Goal: Task Accomplishment & Management: Complete application form

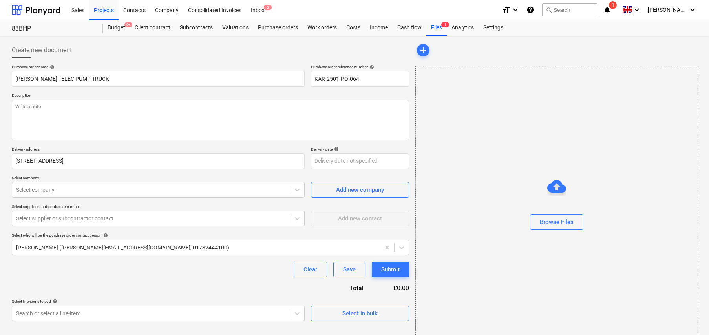
scroll to position [18, 0]
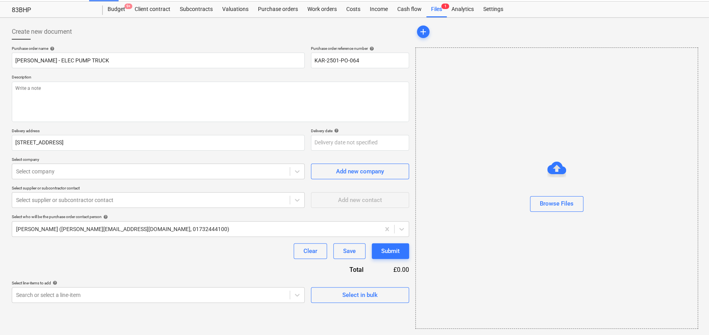
type textarea "x"
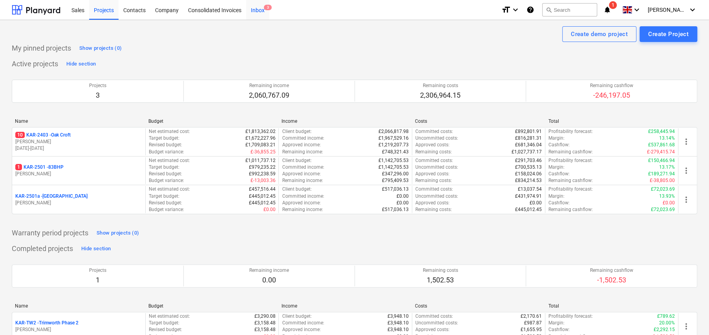
drag, startPoint x: 258, startPoint y: 11, endPoint x: 261, endPoint y: 14, distance: 5.0
click at [258, 11] on div "Inbox 3" at bounding box center [257, 10] width 23 height 20
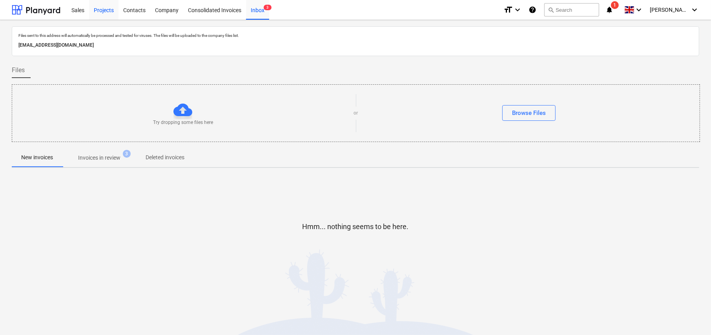
click at [101, 10] on div "Projects" at bounding box center [103, 10] width 29 height 20
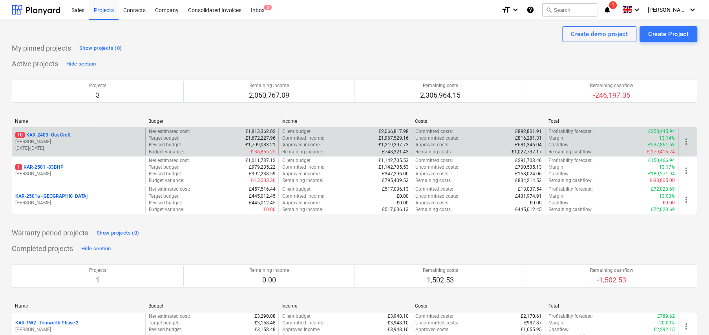
click at [73, 136] on div "10 KAR-2403 - Oak Croft" at bounding box center [78, 135] width 127 height 7
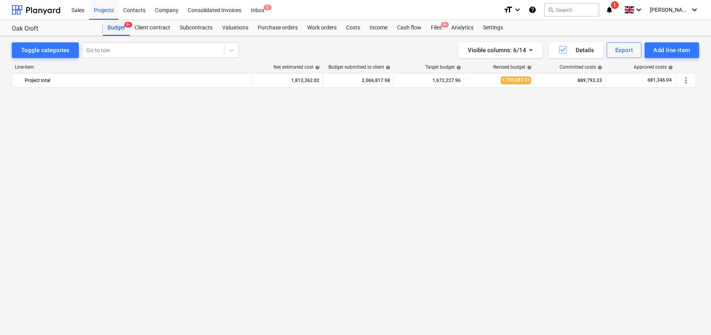
scroll to position [613, 0]
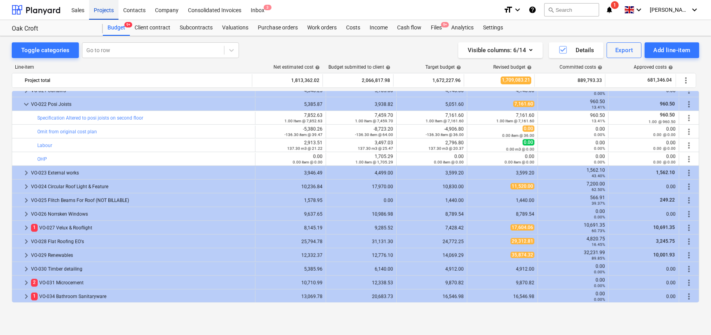
click at [106, 11] on div "Projects" at bounding box center [103, 10] width 29 height 20
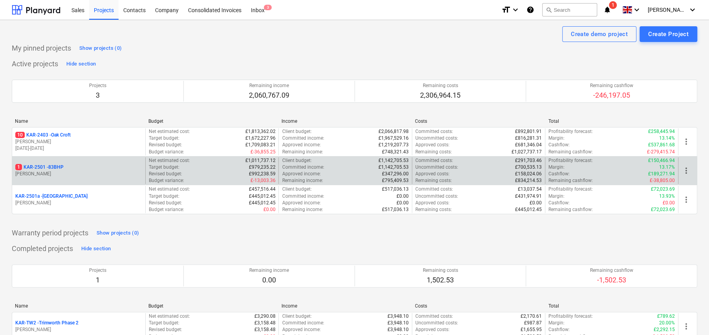
click at [55, 167] on p "1 KAR-2501 - 83BHP" at bounding box center [39, 167] width 48 height 7
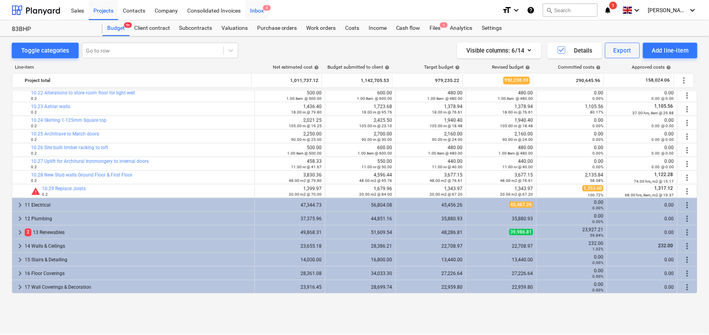
scroll to position [581, 0]
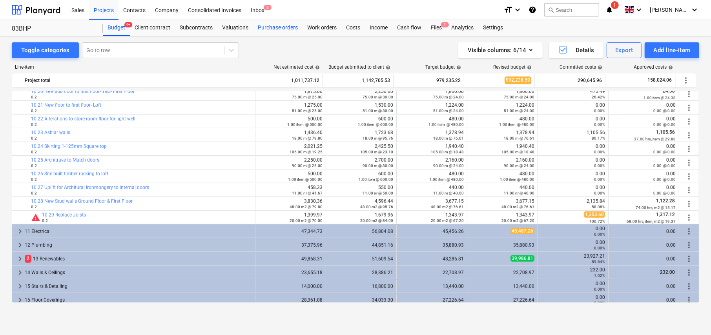
click at [276, 28] on div "Purchase orders" at bounding box center [277, 28] width 49 height 16
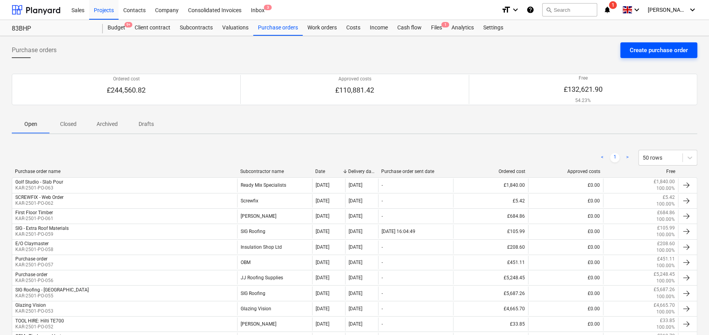
click at [644, 52] on div "Create purchase order" at bounding box center [659, 50] width 58 height 10
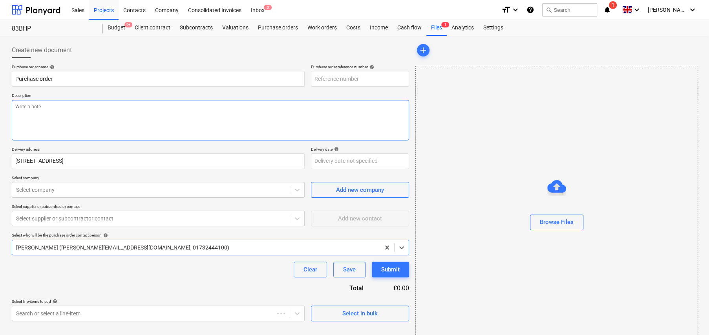
type textarea "x"
type input "KAR-2501-PO-065"
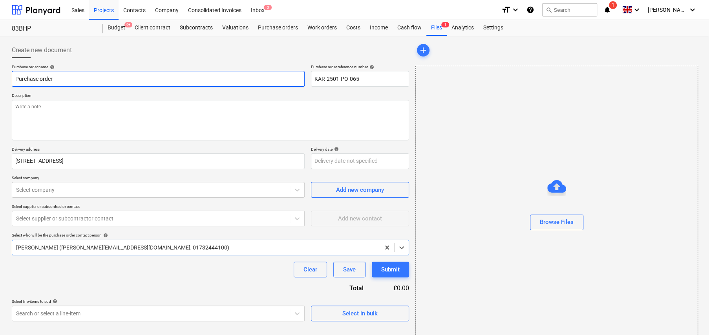
click at [61, 77] on input "Purchase order" at bounding box center [158, 79] width 293 height 16
type textarea "x"
type input "T"
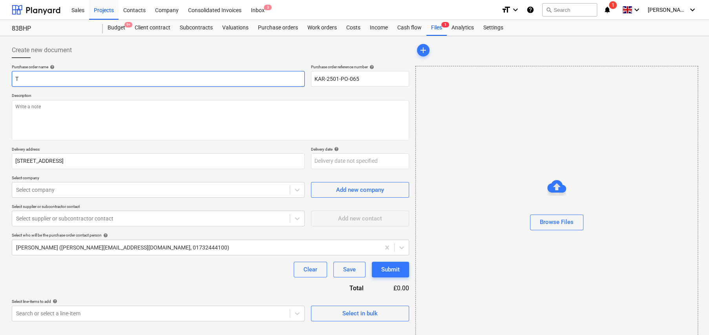
type textarea "x"
type input "TR"
type textarea "x"
type input "TRA"
type textarea "x"
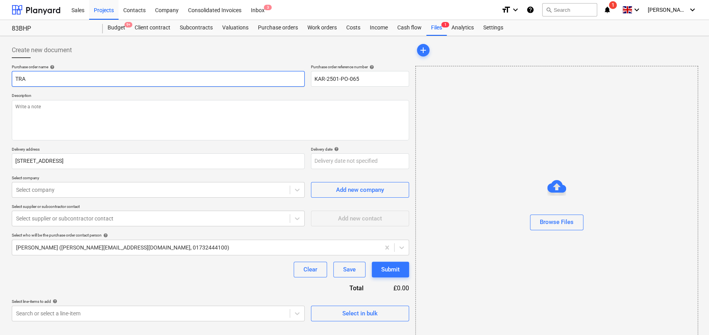
type input "TRAV"
type textarea "x"
type input "TRAVI"
type textarea "x"
type input "[PERSON_NAME]"
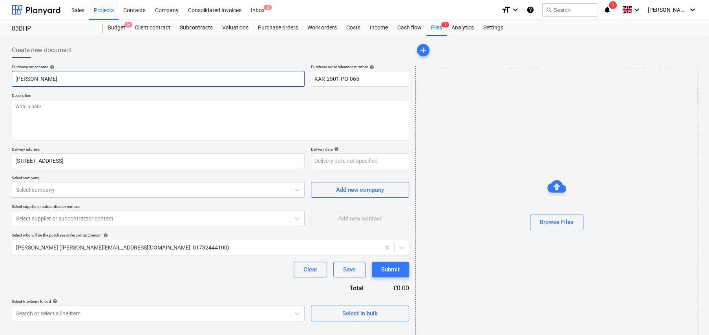
type textarea "x"
type input "[PERSON_NAME]"
type textarea "x"
type input "[PERSON_NAME] -"
type textarea "x"
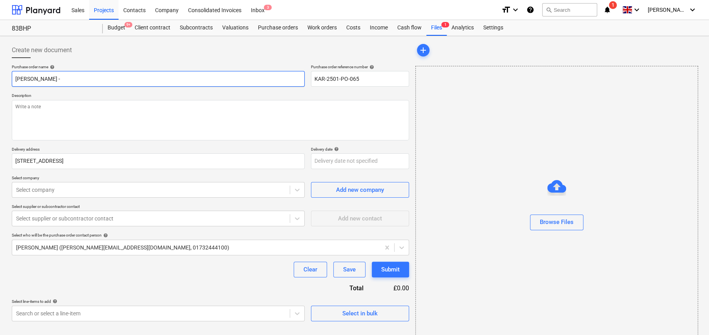
type input "[PERSON_NAME] -"
type textarea "x"
type input "[PERSON_NAME]"
type textarea "x"
type input "[PERSON_NAME] - Re"
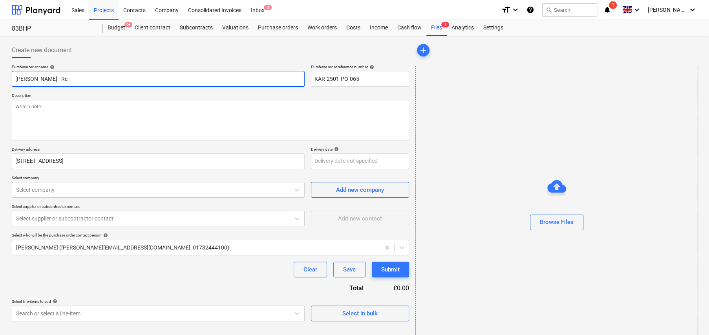
type textarea "x"
type input "[PERSON_NAME] - Re-"
type textarea "x"
type input "[PERSON_NAME] - Re-H"
type textarea "x"
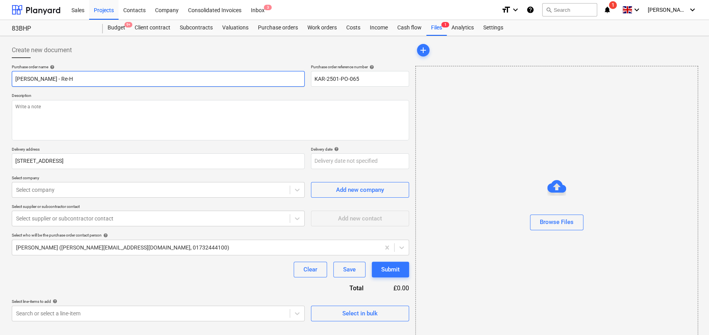
type input "[PERSON_NAME] - Re-Hi"
type textarea "x"
type input "[PERSON_NAME] - Re-Hir"
type textarea "x"
type input "[PERSON_NAME] - Re-Hire"
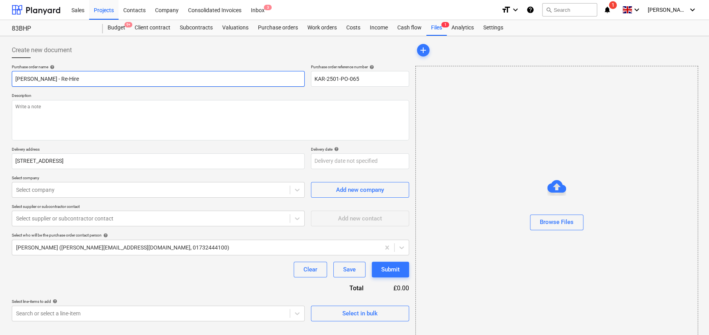
type textarea "x"
type input "[PERSON_NAME] - Re-Hire"
type textarea "x"
type input "[PERSON_NAME] - Re-Hire P"
type textarea "x"
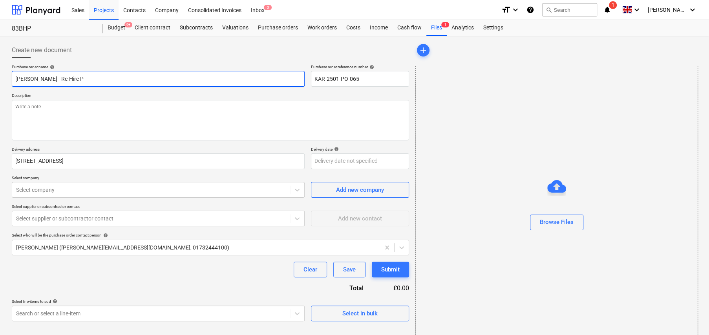
type input "[PERSON_NAME] - Re-Hire PO"
type textarea "x"
type input "[PERSON_NAME] - Re-Hire POW"
type textarea "x"
type input "[PERSON_NAME] - Re-Hire [PERSON_NAME]"
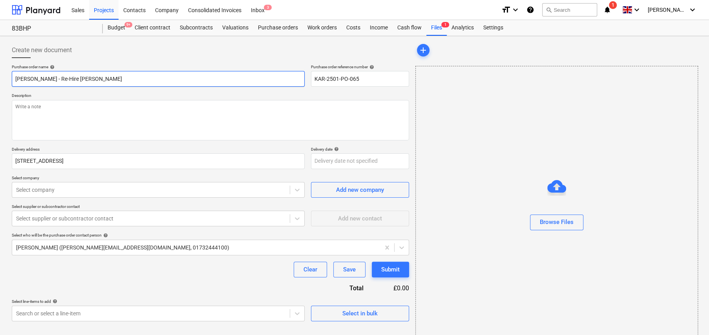
type textarea "x"
type input "[PERSON_NAME] - Re-Hire POW"
type textarea "x"
type input "[PERSON_NAME] - Re-Hire PO"
type textarea "x"
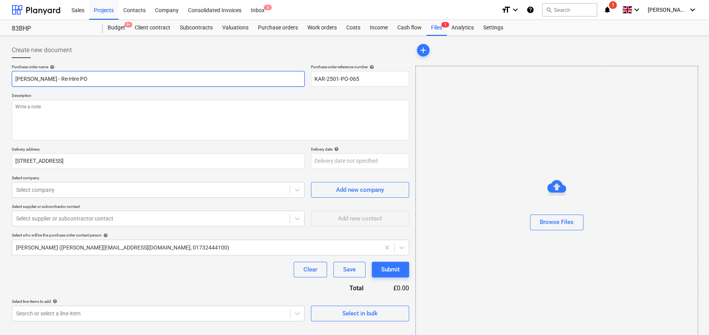
type input "[PERSON_NAME] - Re-Hire P"
type textarea "x"
type input "[PERSON_NAME] - Re-Hire"
type textarea "x"
type input "[PERSON_NAME] - Re-Hire -"
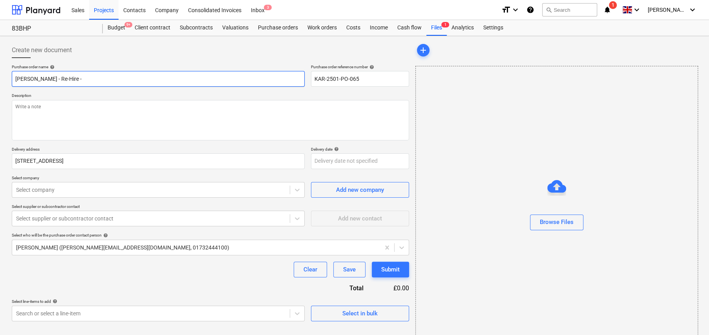
type textarea "x"
type input "[PERSON_NAME] - Re-Hire -"
type textarea "x"
type input "[PERSON_NAME] - Re-Hire - p"
type textarea "x"
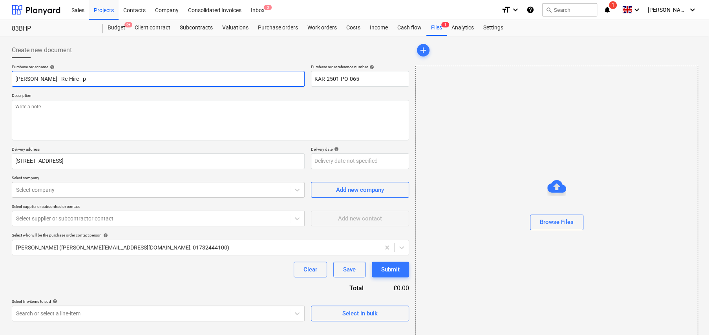
type input "[PERSON_NAME] - Re-Hire - po"
type textarea "x"
type input "[PERSON_NAME] - Re-Hire - pow"
type textarea "x"
type input "[PERSON_NAME] - Re-Hire - [PERSON_NAME]"
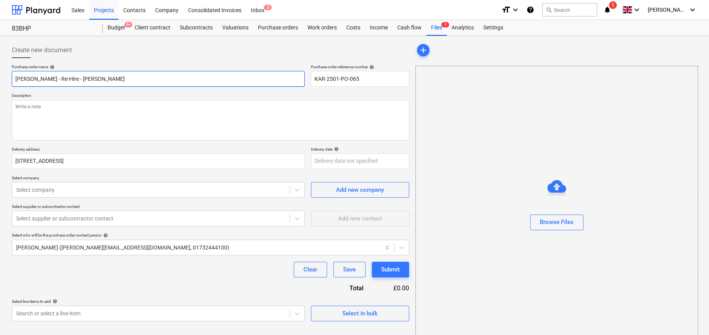
type textarea "x"
type input "[PERSON_NAME] - Re-Hire - power"
type textarea "x"
type input "[PERSON_NAME] - Re-Hire - powere"
type textarea "x"
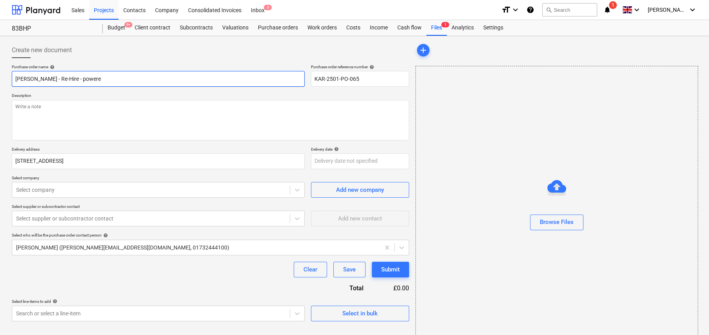
type input "[PERSON_NAME] - Re-Hire - powered"
type textarea "x"
type input "[PERSON_NAME] - Re-Hire - powered"
type textarea "x"
type input "[PERSON_NAME] - Re-Hire - powered p"
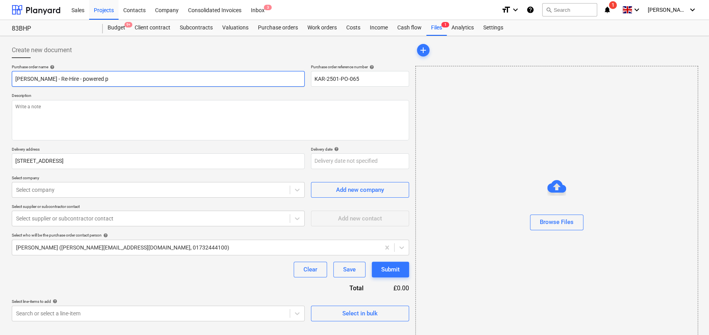
type textarea "x"
type input "[PERSON_NAME] - Re-Hire - powered pu"
type textarea "x"
type input "[PERSON_NAME] - Re-Hire - powered pum"
type textarea "x"
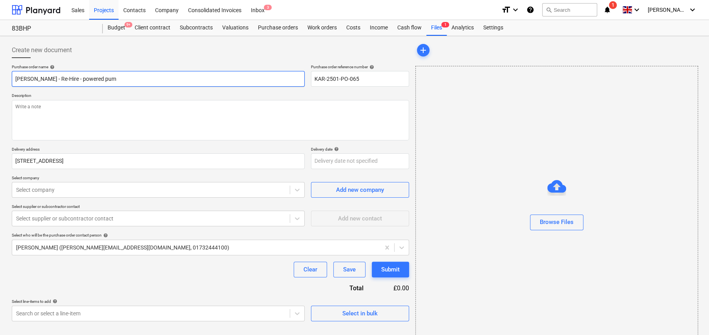
type input "[PERSON_NAME] - Re-Hire - powered pump"
type textarea "x"
type input "[PERSON_NAME] - Re-Hire - powered pump"
type textarea "x"
type input "[PERSON_NAME] - Re-Hire - powered pump t"
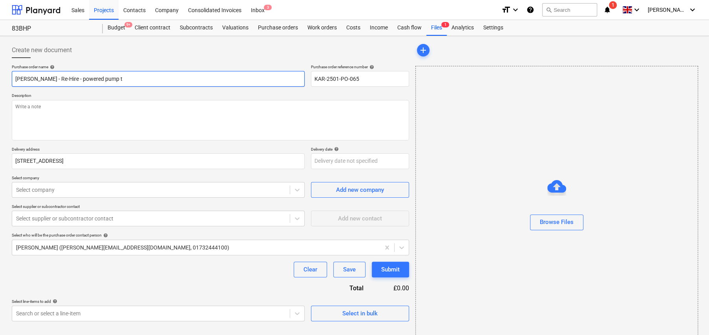
type textarea "x"
type input "[PERSON_NAME] - Re-Hire - powered pump tr"
type textarea "x"
type input "[PERSON_NAME] - Re-Hire - powered pump tru"
type textarea "x"
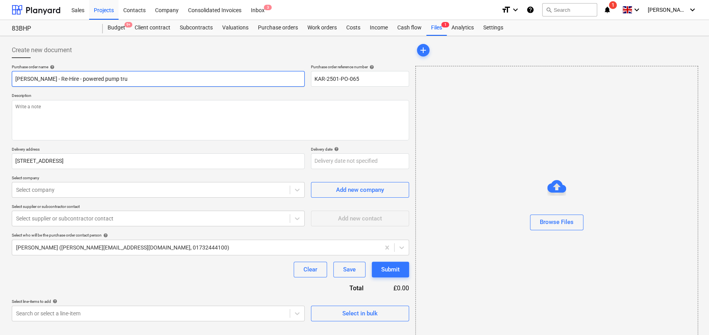
type input "[PERSON_NAME] - Re-Hire - powered pump truc"
type textarea "x"
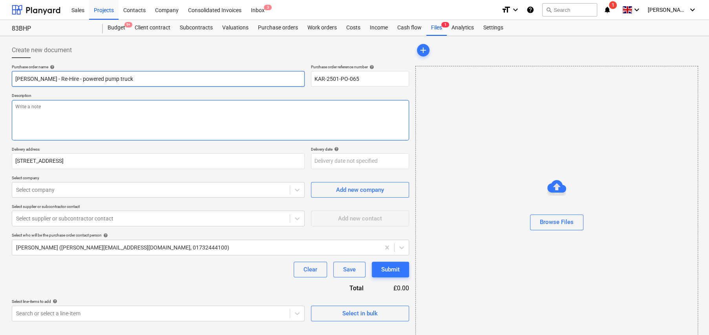
type input "[PERSON_NAME] - Re-Hire - powered pump truck"
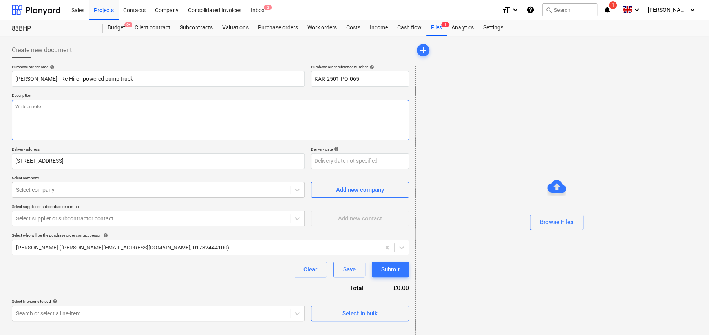
click at [70, 110] on textarea at bounding box center [210, 120] width 397 height 40
type textarea "x"
type textarea "F"
type textarea "x"
type textarea "Fo"
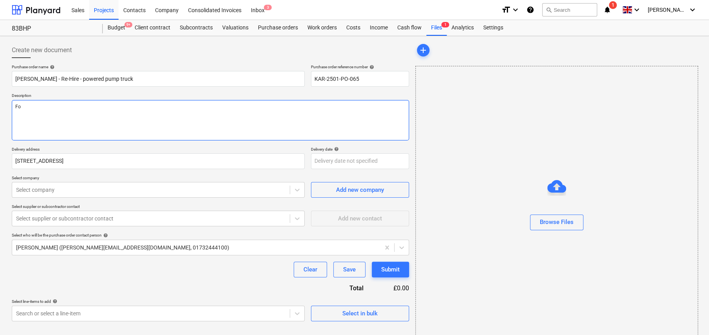
type textarea "x"
type textarea "For"
type textarea "x"
type textarea "For"
type textarea "x"
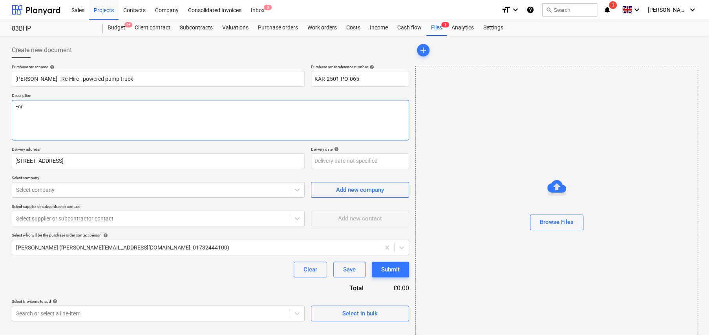
type textarea "For d"
type textarea "x"
type textarea "For de"
type textarea "x"
type textarea "For del"
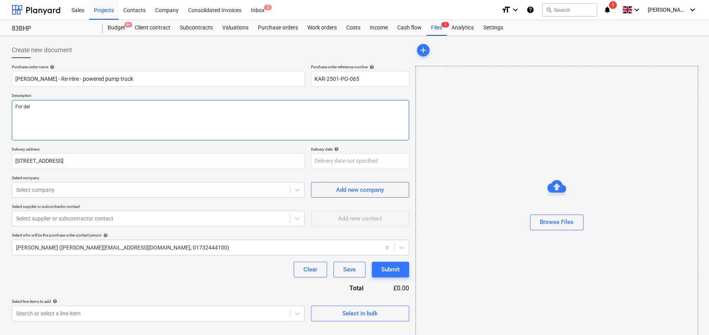
type textarea "x"
type textarea "For deli"
type textarea "x"
type textarea "For deliv"
type textarea "x"
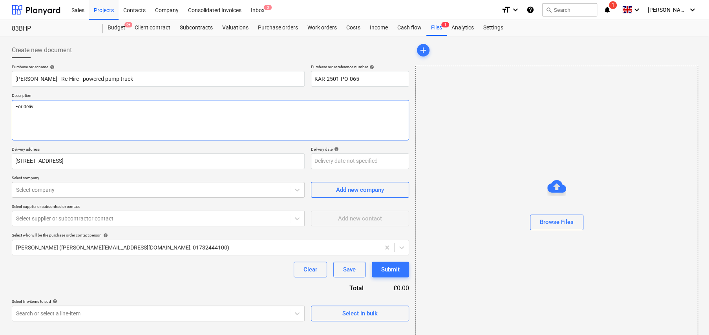
type textarea "For delive"
type textarea "x"
type textarea "For deliver"
type textarea "x"
type textarea "For delivery"
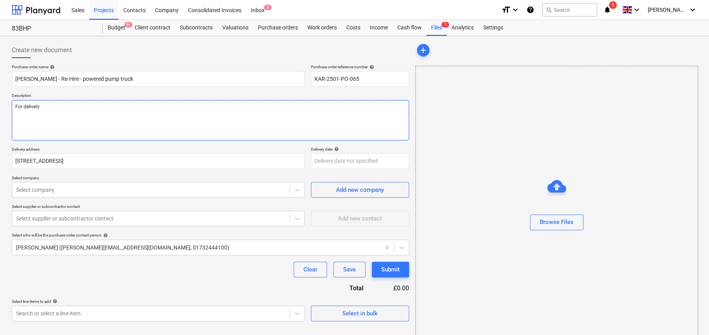
type textarea "x"
type textarea "For delivery"
type textarea "x"
type textarea "For delivery t"
type textarea "x"
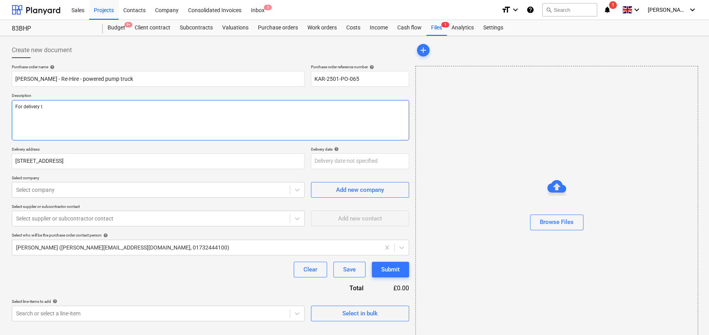
type textarea "For delivery to"
type textarea "x"
type textarea "For delivery to"
type textarea "x"
type textarea "For delivery to s"
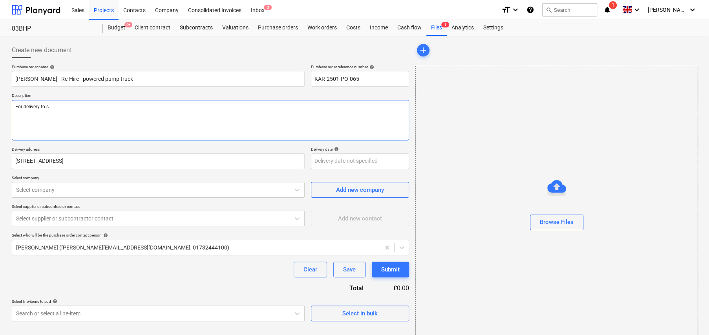
type textarea "x"
type textarea "For delivery to si"
type textarea "x"
type textarea "For delivery to sit"
type textarea "x"
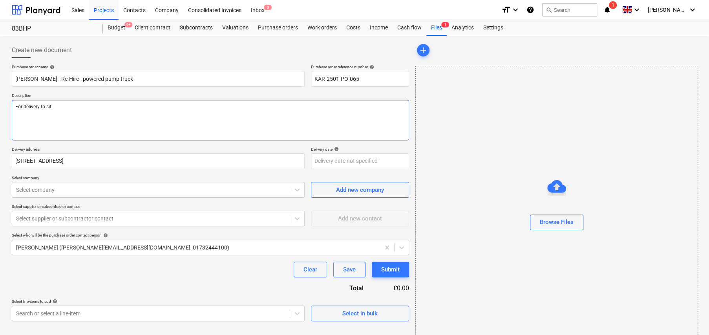
type textarea "For delivery to site"
type textarea "x"
type textarea "For delivery to site."
type textarea "x"
type textarea "For delivery to site."
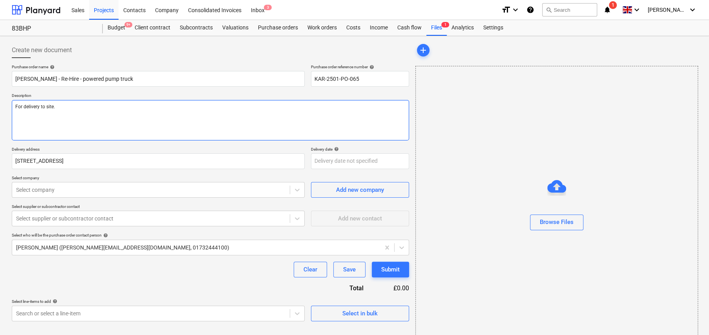
type textarea "x"
type textarea "For delivery to site."
type textarea "x"
type textarea "For delivery to site. S"
type textarea "x"
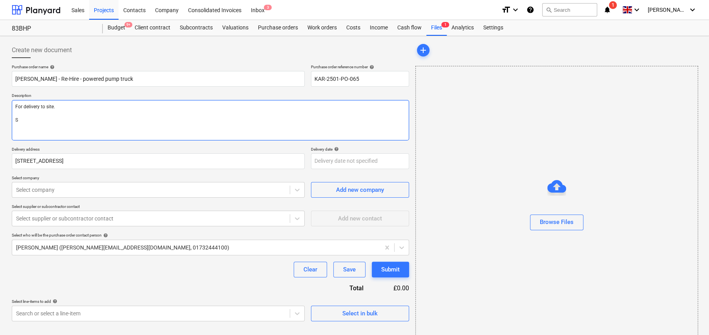
type textarea "For delivery to site. Si"
type textarea "x"
type textarea "For delivery to site. Sit"
type textarea "x"
type textarea "For delivery to site. Site"
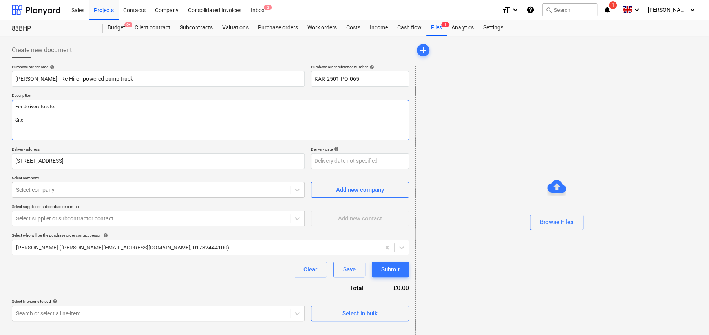
type textarea "x"
type textarea "For delivery to site. Site"
type textarea "x"
type textarea "For delivery to site. Site M"
type textarea "x"
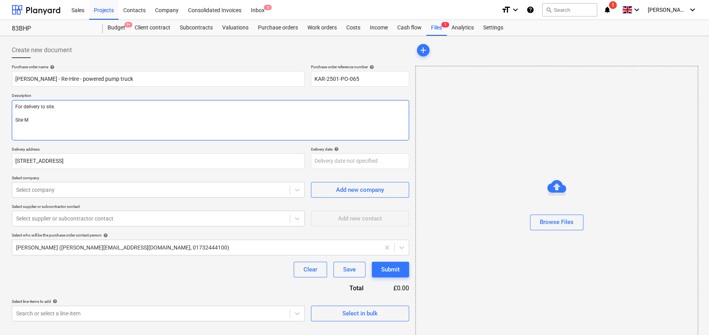
type textarea "For delivery to site. Site Ma"
type textarea "x"
type textarea "For delivery to site. Site Man"
type textarea "x"
type textarea "For delivery to site. Site Mana"
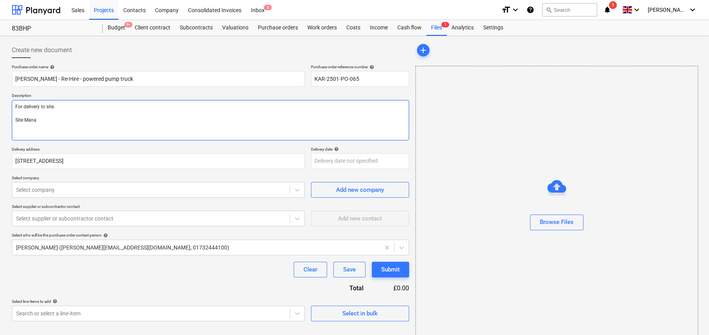
type textarea "x"
type textarea "For delivery to site. Site Manag"
type textarea "x"
type textarea "For delivery to site. Site Manage"
type textarea "x"
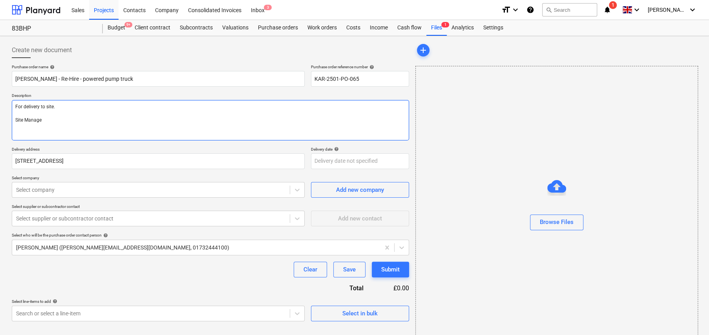
type textarea "For delivery to site. Site Manager"
type textarea "x"
type textarea "For delivery to site. Site Manager:"
type textarea "x"
type textarea "For delivery to site. Site Manager:"
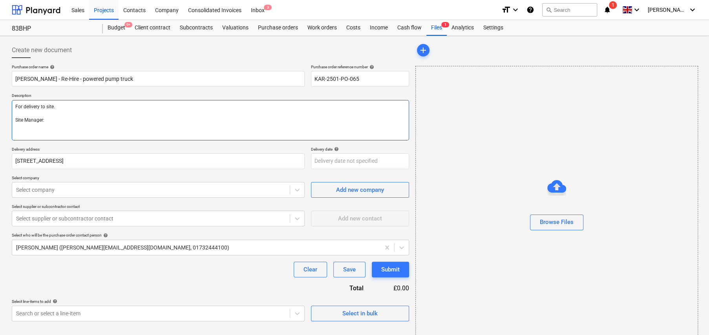
type textarea "x"
type textarea "For delivery to site. Site Manager: P"
type textarea "x"
type textarea "For delivery to site. Site Manager: Pe"
type textarea "x"
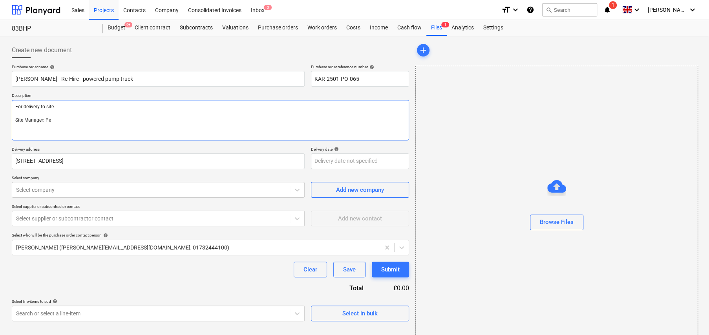
type textarea "For delivery to site. Site Manager: Per"
type textarea "x"
type textarea "For delivery to site. Site Manager: Perr"
type textarea "x"
type textarea "For delivery to site. Site Manager: [PERSON_NAME]"
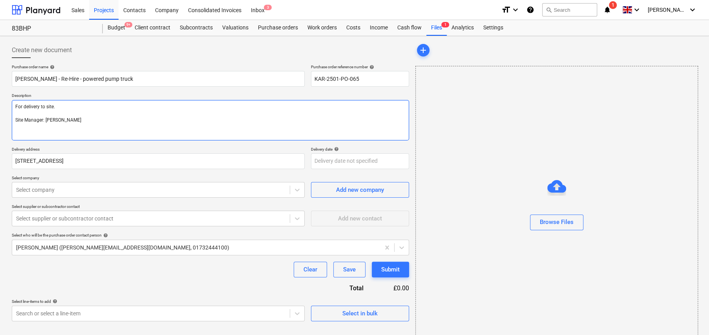
type textarea "x"
type textarea "For delivery to site. Site Manager: [PERSON_NAME]"
type textarea "x"
type textarea "For delivery to site. Site Manager: [PERSON_NAME] 0"
type textarea "x"
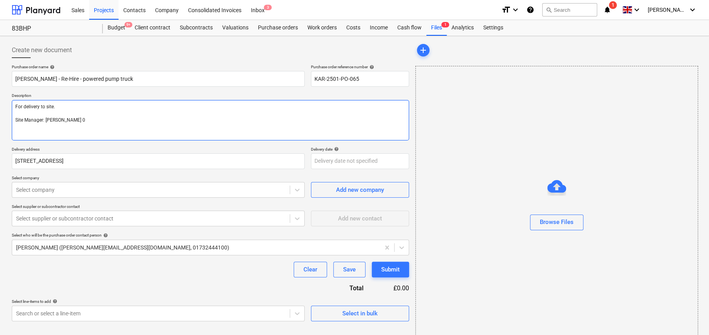
type textarea "For delivery to site. Site Manager: [PERSON_NAME] 07"
type textarea "x"
type textarea "For delivery to site. Site Manager: [PERSON_NAME] 079"
type textarea "x"
type textarea "For delivery to site. Site Manager: [PERSON_NAME] 0792"
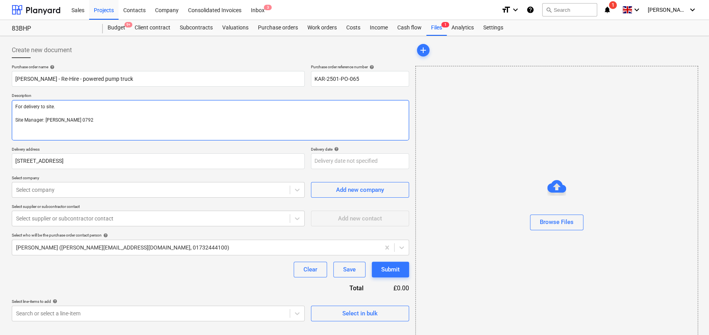
type textarea "x"
type textarea "For delivery to site. Site Manager: [PERSON_NAME] 07920"
type textarea "x"
type textarea "For delivery to site. Site Manager: [PERSON_NAME] 07920"
type textarea "x"
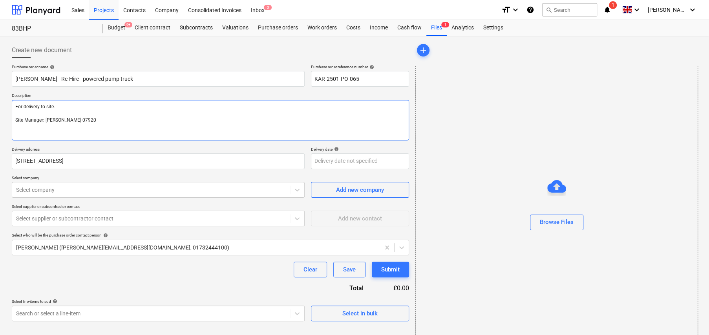
type textarea "For delivery to site. Site Manager: [PERSON_NAME] 07920 4"
type textarea "x"
type textarea "For delivery to site. Site Manager: [PERSON_NAME] 07920 44"
type textarea "x"
type textarea "For delivery to site. Site Manager: [PERSON_NAME] 07920 443"
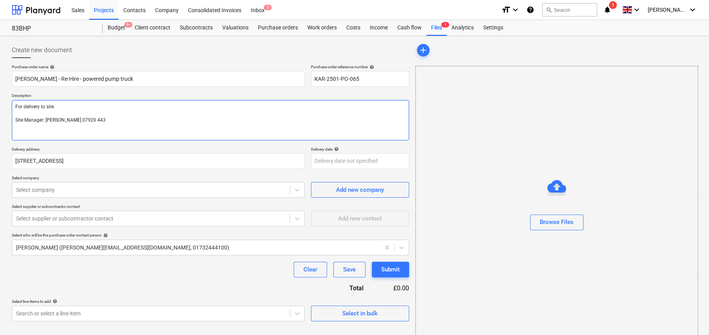
type textarea "x"
type textarea "For delivery to site. Site Manager: [PERSON_NAME] 07920 44"
type textarea "x"
type textarea "For delivery to site. Site Manager: [PERSON_NAME] 07920 4"
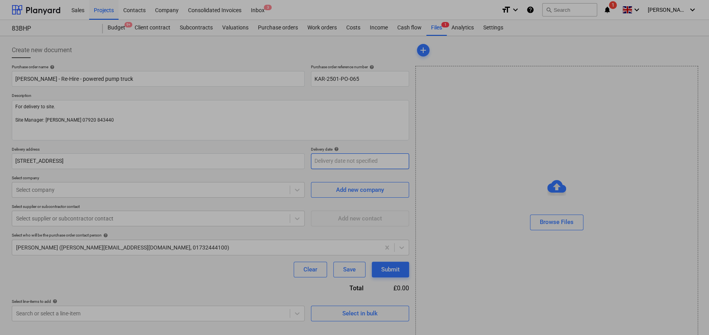
click at [354, 162] on body "Sales Projects Contacts Company Consolidated Invoices Inbox 3 format_size keybo…" at bounding box center [354, 167] width 709 height 335
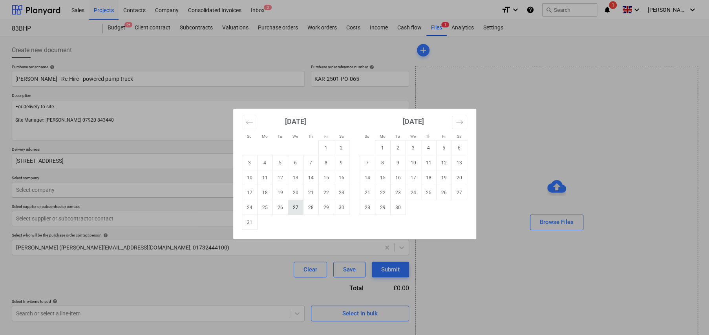
click at [293, 208] on td "27" at bounding box center [295, 207] width 15 height 15
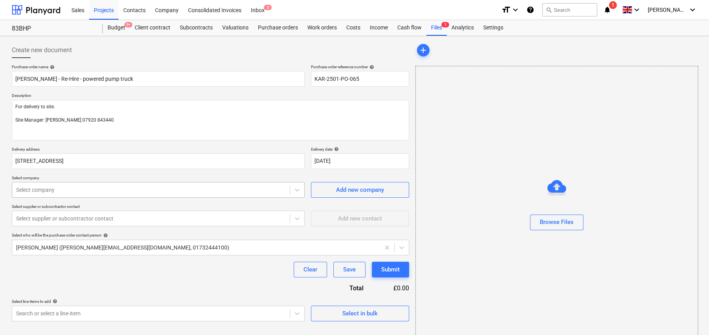
click at [65, 190] on div at bounding box center [151, 190] width 270 height 8
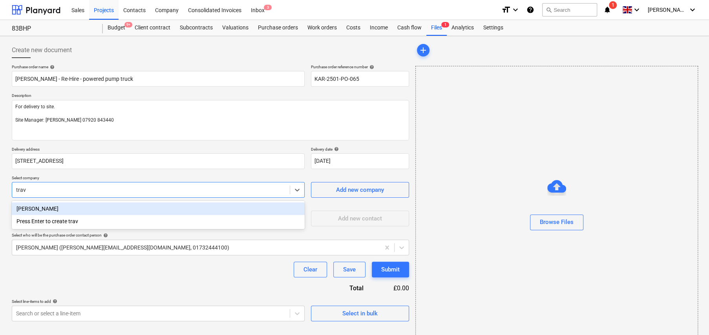
click at [47, 207] on div "[PERSON_NAME]" at bounding box center [158, 209] width 293 height 13
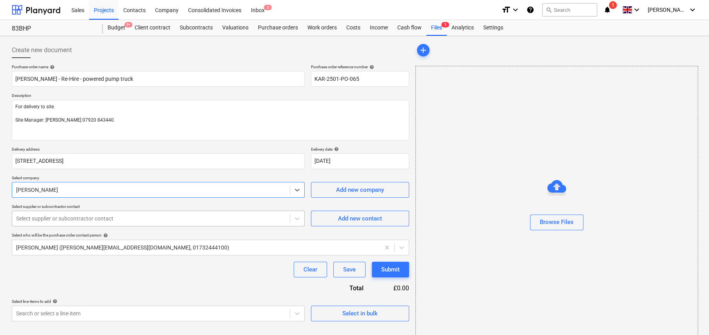
click at [141, 215] on div at bounding box center [151, 219] width 270 height 8
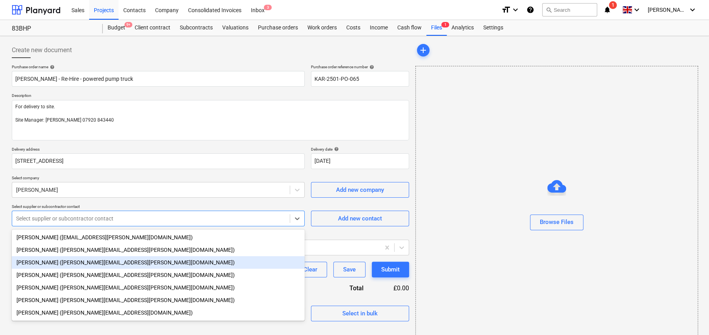
click at [40, 264] on div "[PERSON_NAME] ([PERSON_NAME][EMAIL_ADDRESS][PERSON_NAME][DOMAIN_NAME])" at bounding box center [158, 262] width 293 height 13
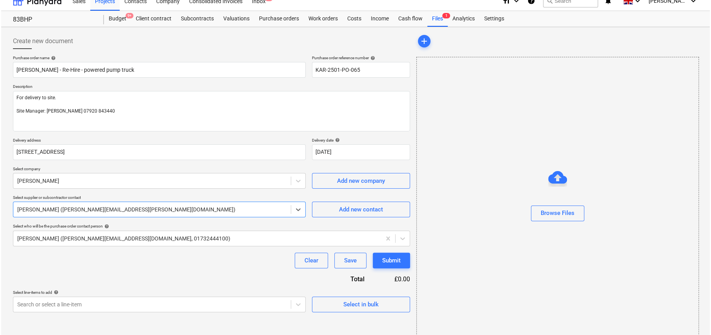
scroll to position [18, 0]
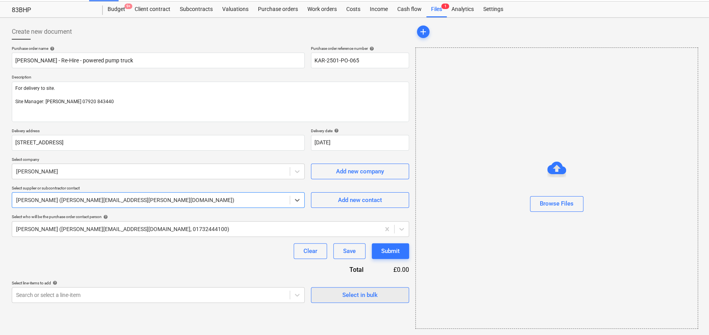
click at [359, 296] on div "Select in bulk" at bounding box center [359, 295] width 35 height 10
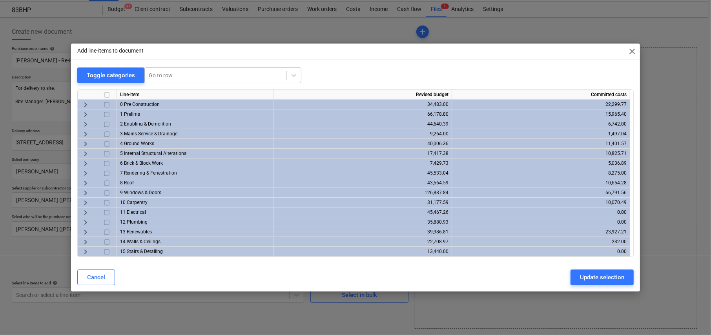
click at [195, 74] on div at bounding box center [216, 75] width 134 height 8
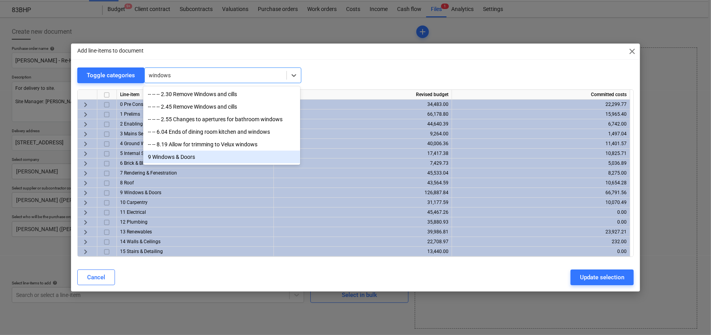
click at [174, 159] on div "9 Windows & Doors" at bounding box center [221, 157] width 157 height 13
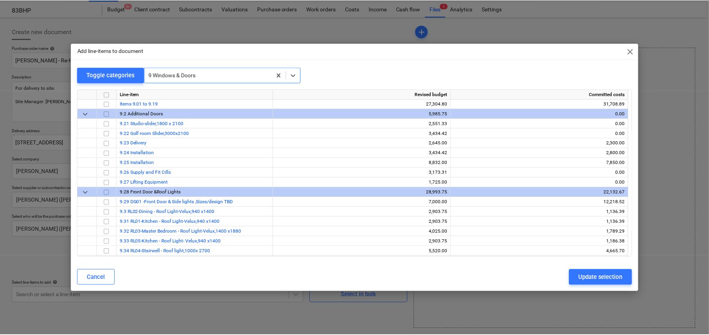
scroll to position [2140, 0]
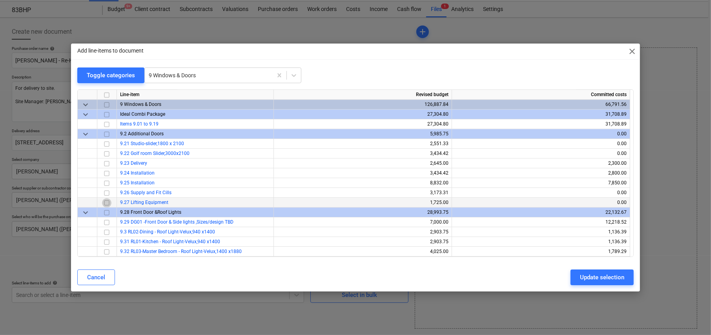
click at [107, 202] on input "checkbox" at bounding box center [106, 202] width 9 height 9
click at [611, 279] on div "Update selection" at bounding box center [602, 277] width 44 height 10
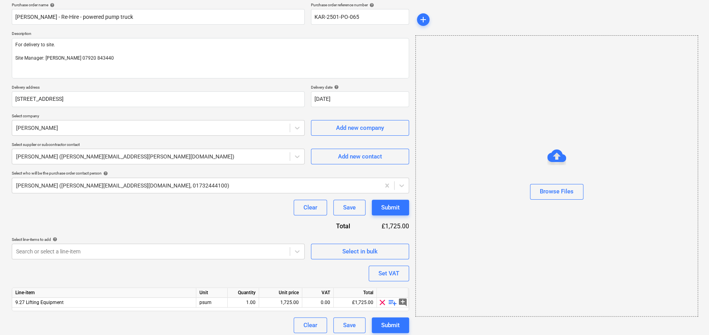
scroll to position [66, 0]
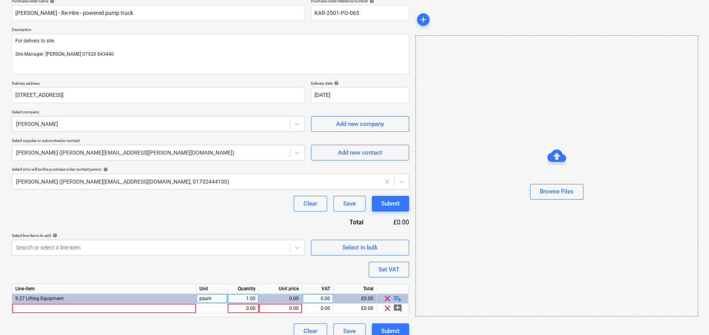
click at [394, 297] on span "playlist_add" at bounding box center [397, 298] width 9 height 9
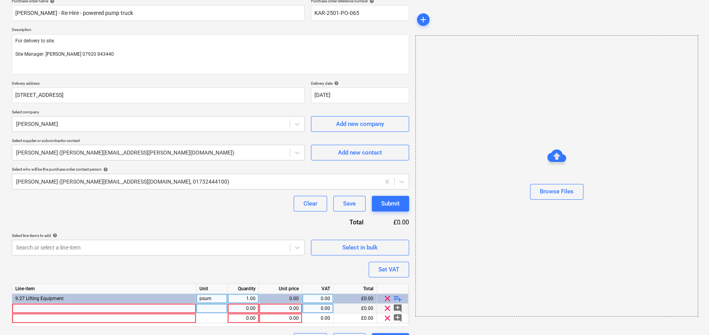
click at [158, 307] on div at bounding box center [104, 309] width 184 height 10
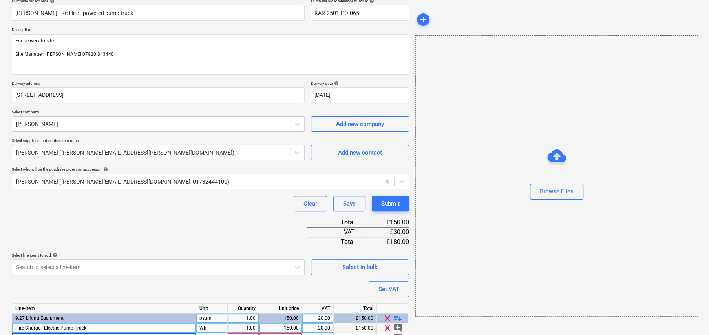
scroll to position [73, 0]
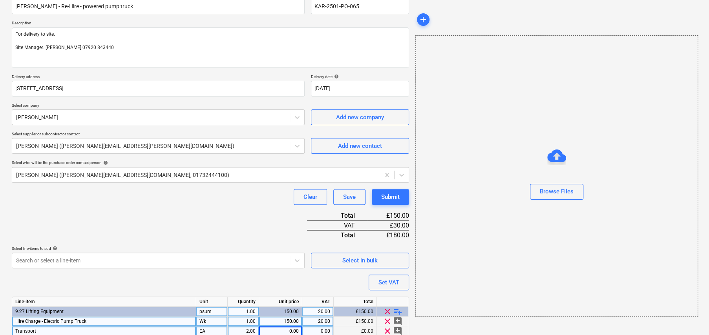
click at [294, 329] on div "0.00" at bounding box center [280, 332] width 37 height 10
click at [326, 331] on div "0.00" at bounding box center [317, 332] width 25 height 10
click at [263, 278] on div "Purchase order name help [PERSON_NAME] - Re-Hire - powered pump truck Purchase …" at bounding box center [210, 177] width 397 height 370
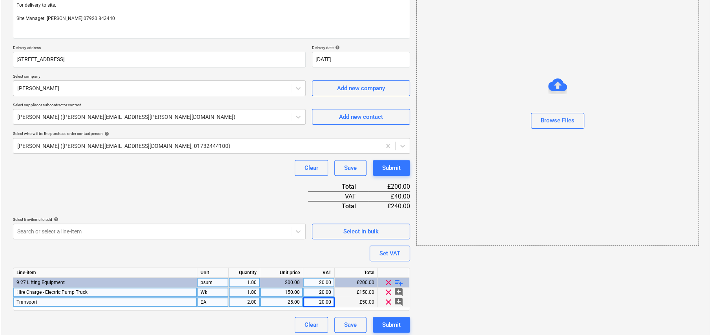
scroll to position [105, 0]
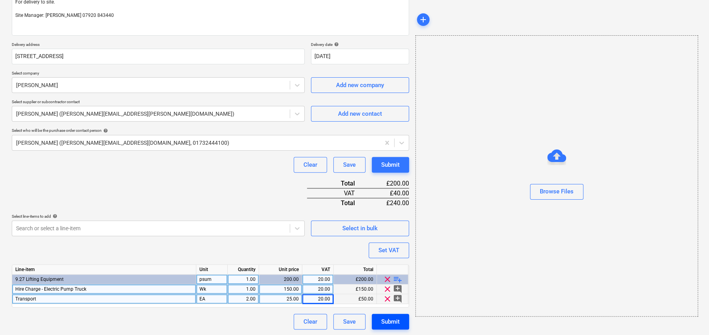
click at [398, 319] on div "Submit" at bounding box center [390, 322] width 18 height 10
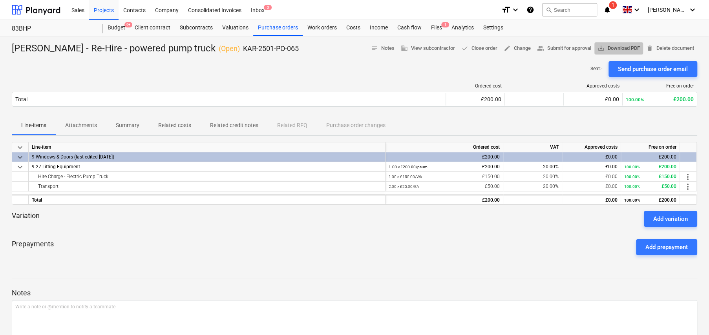
click at [624, 48] on span "save_alt Download PDF" at bounding box center [619, 48] width 42 height 9
